Goal: Task Accomplishment & Management: Manage account settings

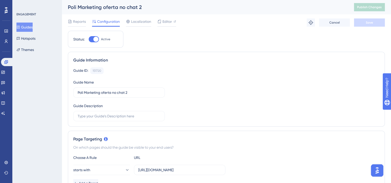
click at [31, 30] on button "Guides" at bounding box center [24, 27] width 16 height 9
